Goal: Task Accomplishment & Management: Complete application form

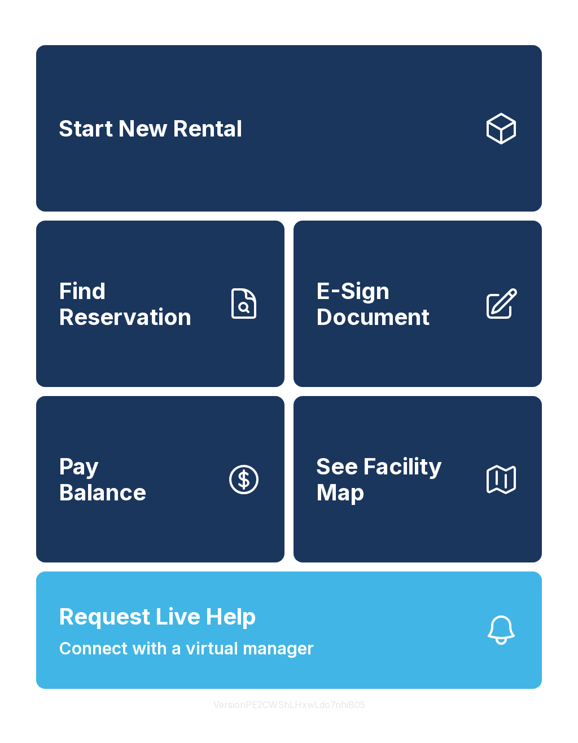
click at [160, 326] on span "Find Reservation" at bounding box center [138, 303] width 158 height 51
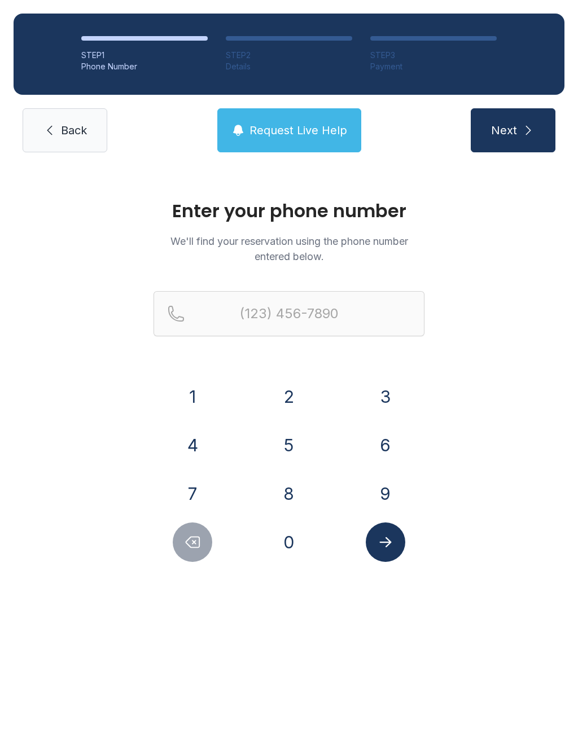
click at [299, 500] on button "8" at bounding box center [288, 493] width 39 height 39
click at [292, 439] on button "5" at bounding box center [288, 444] width 39 height 39
click at [298, 540] on button "0" at bounding box center [288, 541] width 39 height 39
click at [296, 403] on button "2" at bounding box center [288, 396] width 39 height 39
click at [380, 494] on button "9" at bounding box center [385, 493] width 39 height 39
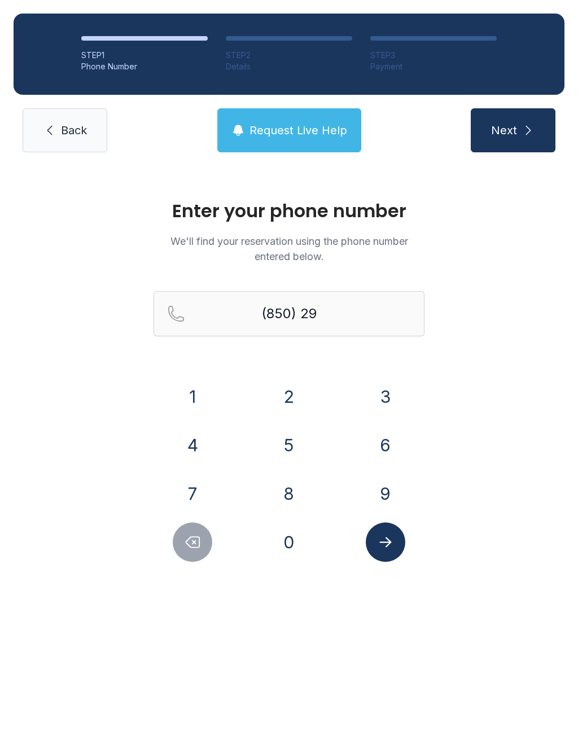
click at [194, 397] on button "1" at bounding box center [192, 396] width 39 height 39
click at [301, 539] on button "0" at bounding box center [288, 541] width 39 height 39
click at [292, 448] on button "5" at bounding box center [288, 444] width 39 height 39
click at [291, 447] on button "5" at bounding box center [288, 444] width 39 height 39
click at [287, 392] on button "2" at bounding box center [288, 396] width 39 height 39
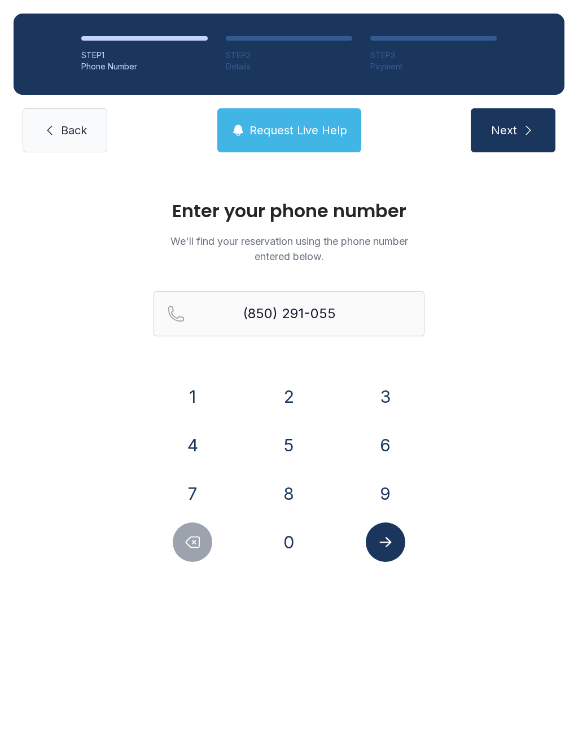
type input "[PHONE_NUMBER]"
click at [395, 549] on button "Submit lookup form" at bounding box center [385, 541] width 39 height 39
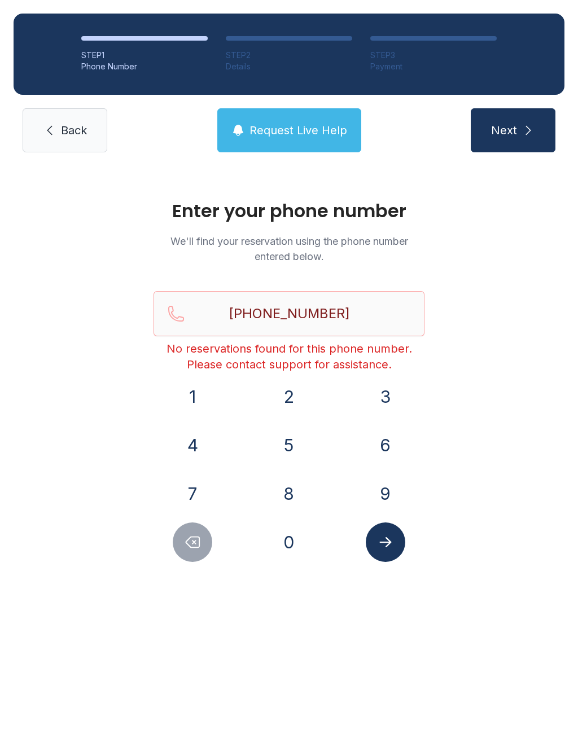
click at [384, 545] on icon "Submit lookup form" at bounding box center [385, 542] width 17 height 17
click at [500, 148] on button "Next" at bounding box center [513, 130] width 85 height 44
click at [508, 133] on span "Next" at bounding box center [504, 130] width 26 height 16
click at [63, 124] on span "Back" at bounding box center [74, 130] width 26 height 16
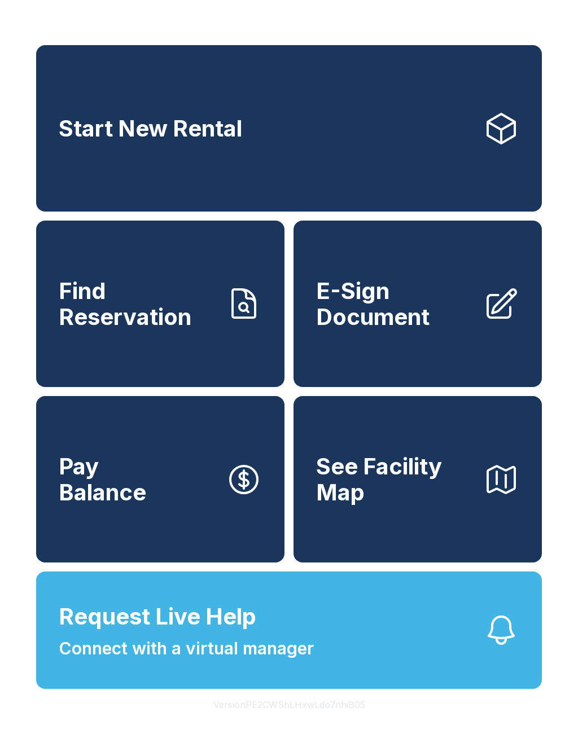
click at [406, 326] on span "E-Sign Document" at bounding box center [395, 303] width 158 height 51
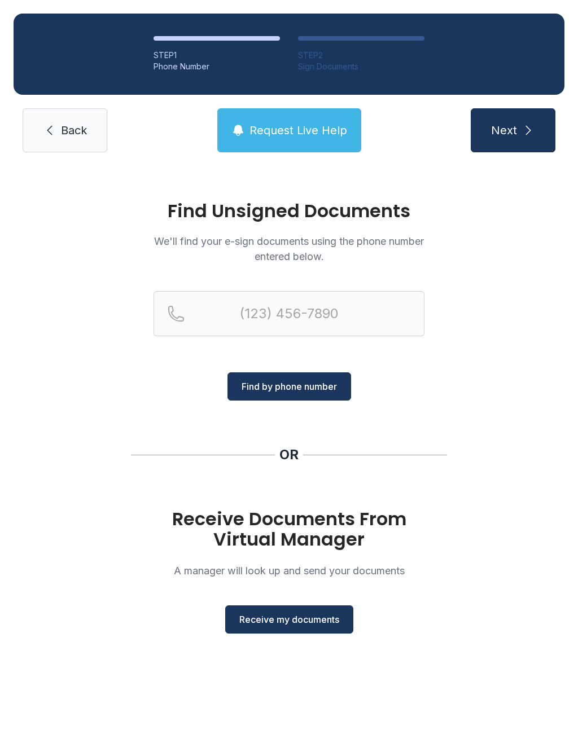
click at [295, 621] on span "Receive my documents" at bounding box center [289, 620] width 100 height 14
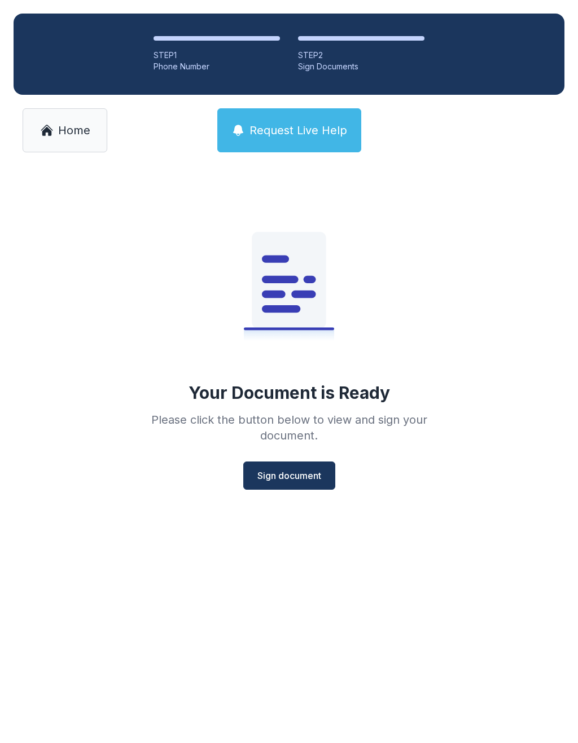
click at [289, 489] on button "Sign document" at bounding box center [289, 475] width 92 height 28
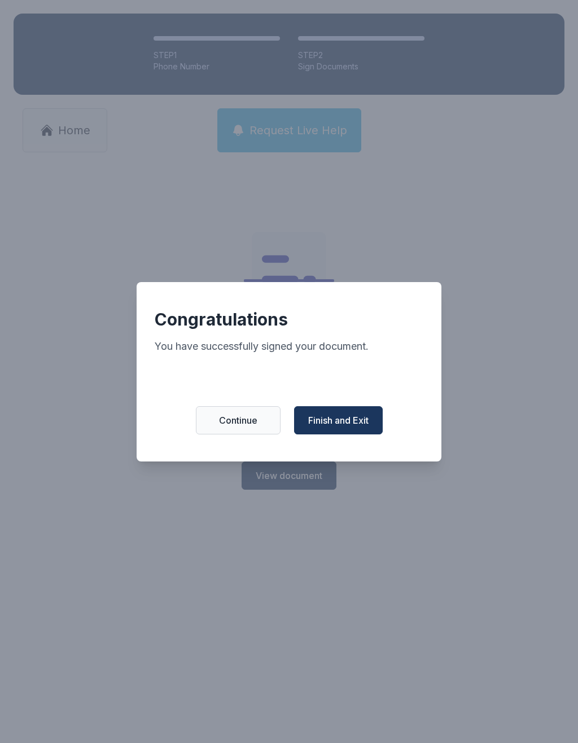
click at [347, 420] on span "Finish and Exit" at bounding box center [338, 421] width 60 height 14
